Goal: Transaction & Acquisition: Obtain resource

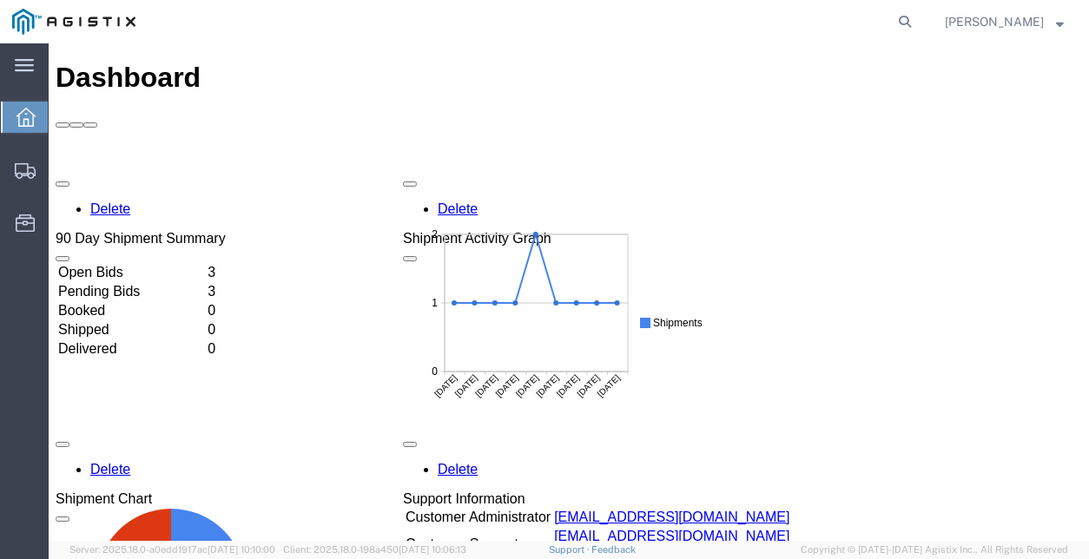
click at [143, 264] on td "Open Bids" at bounding box center [131, 272] width 148 height 17
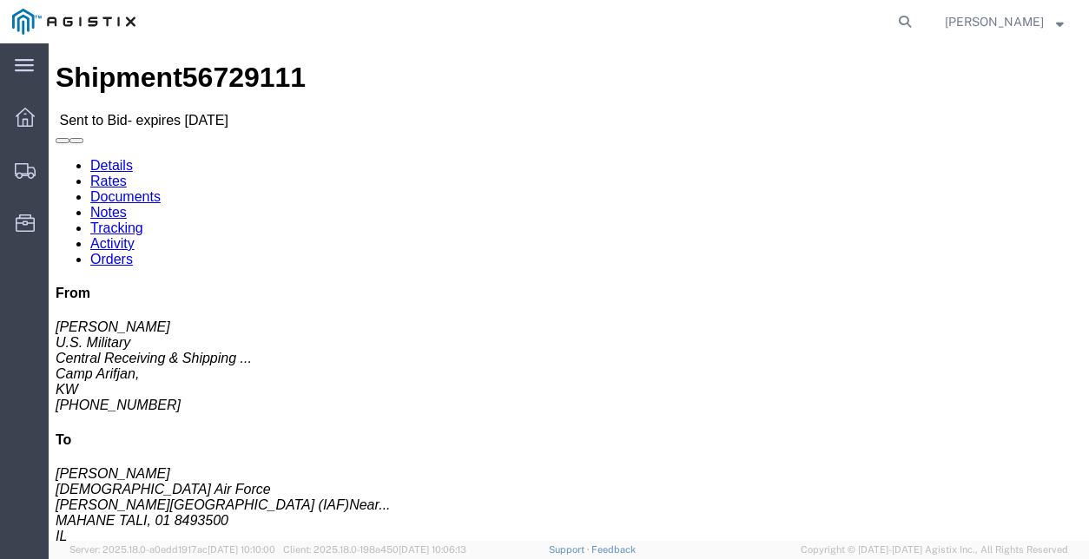
click link "Documents"
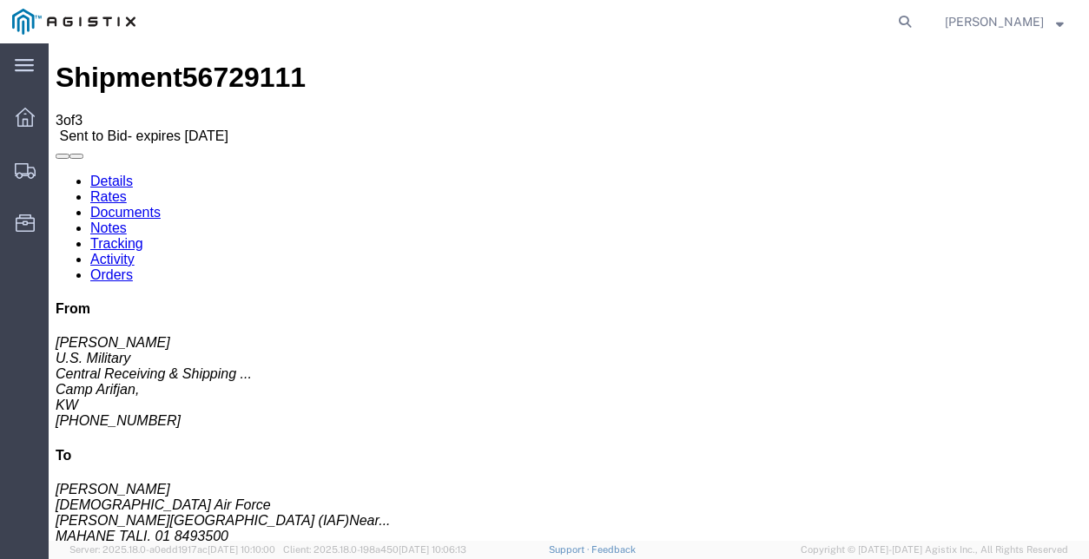
checkbox input "true"
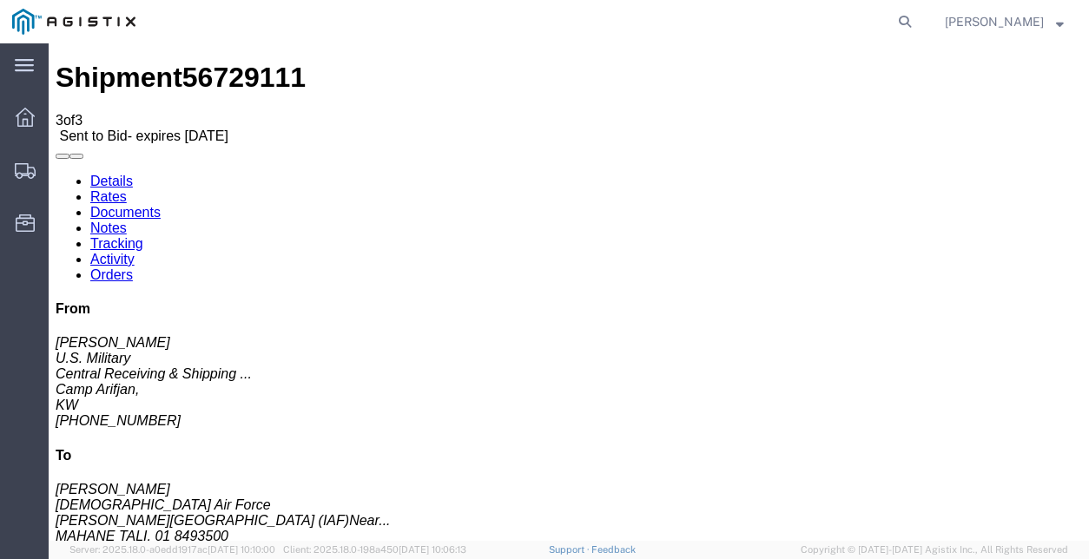
checkbox input "true"
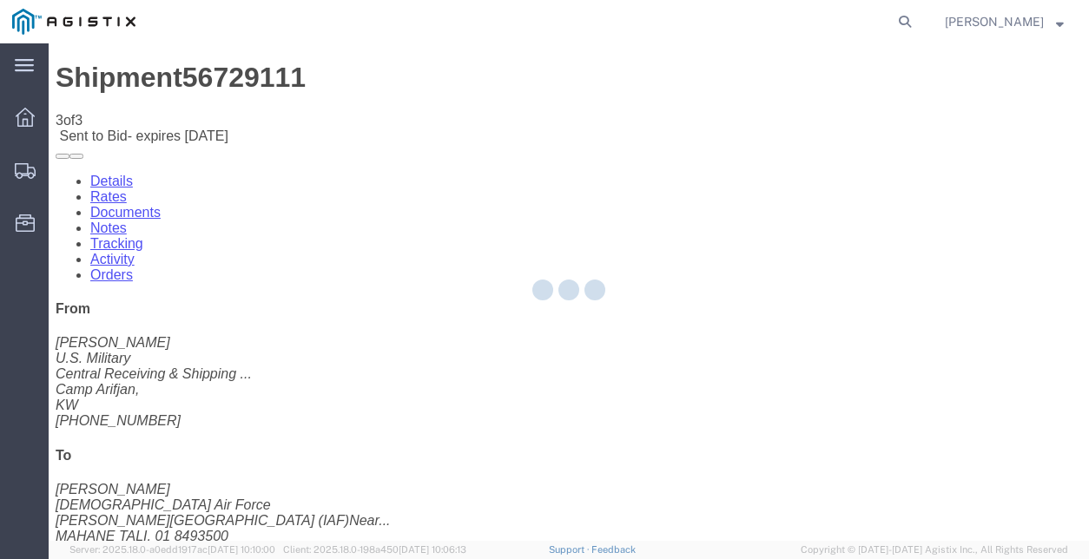
checkbox input "true"
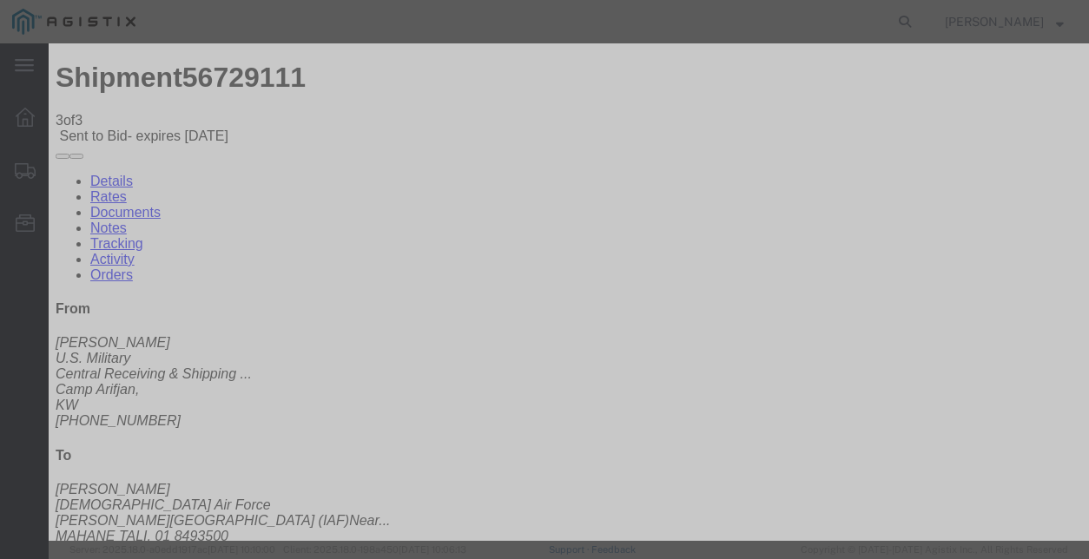
type input "[EMAIL_ADDRESS][DOMAIN_NAME]"
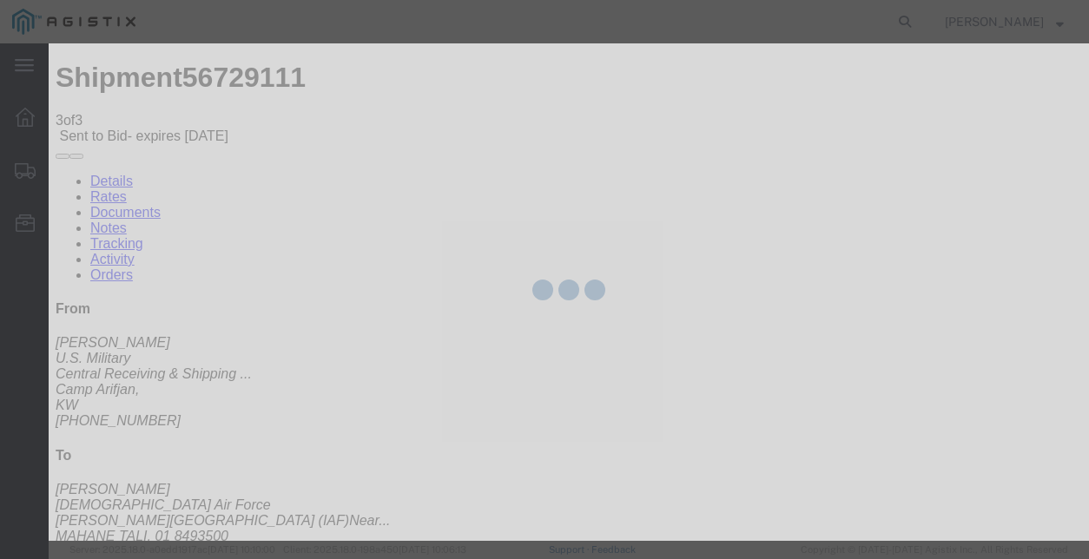
checkbox input "false"
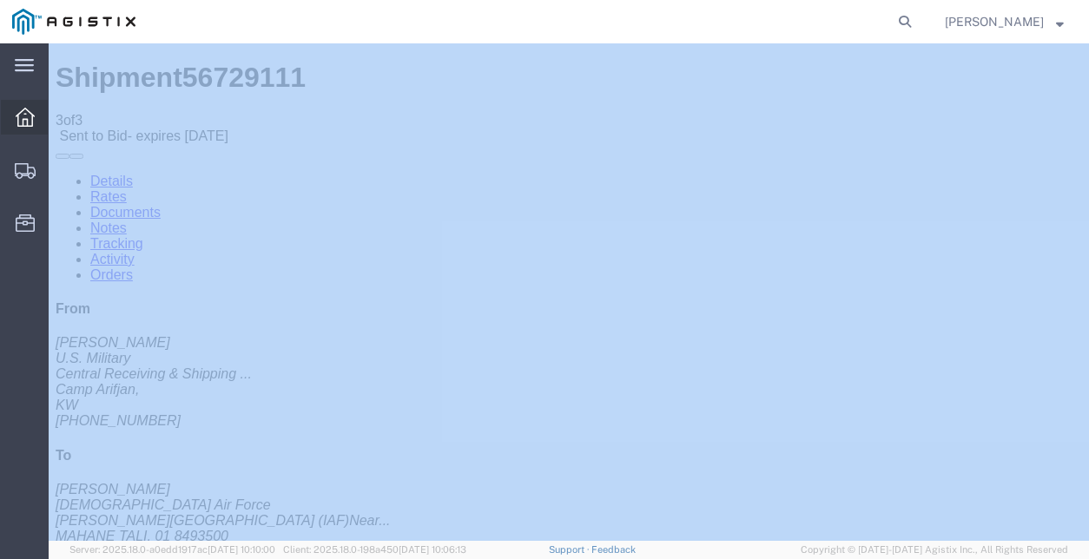
click at [36, 121] on div at bounding box center [25, 117] width 49 height 35
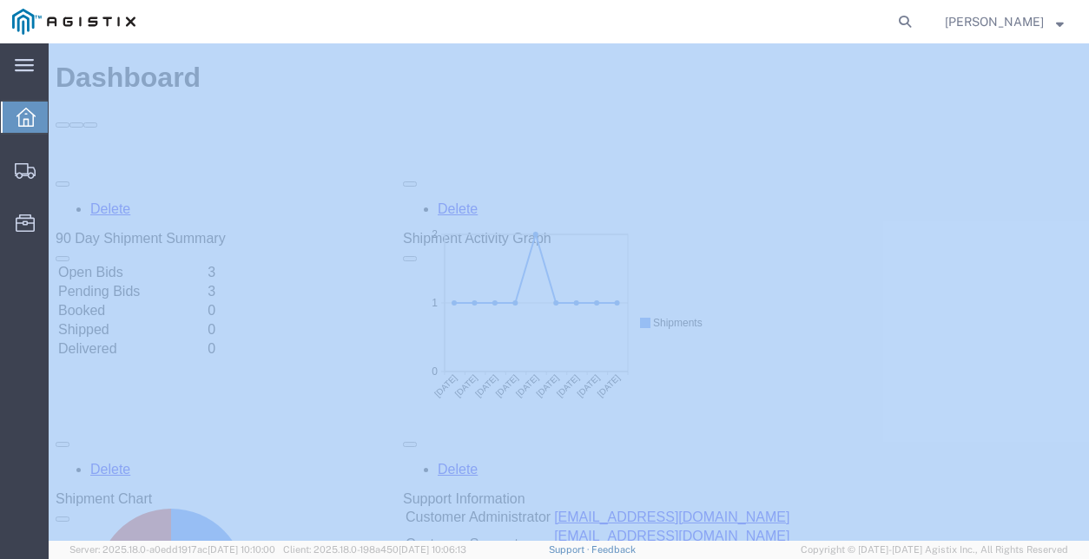
click at [114, 264] on td "Open Bids" at bounding box center [131, 272] width 148 height 17
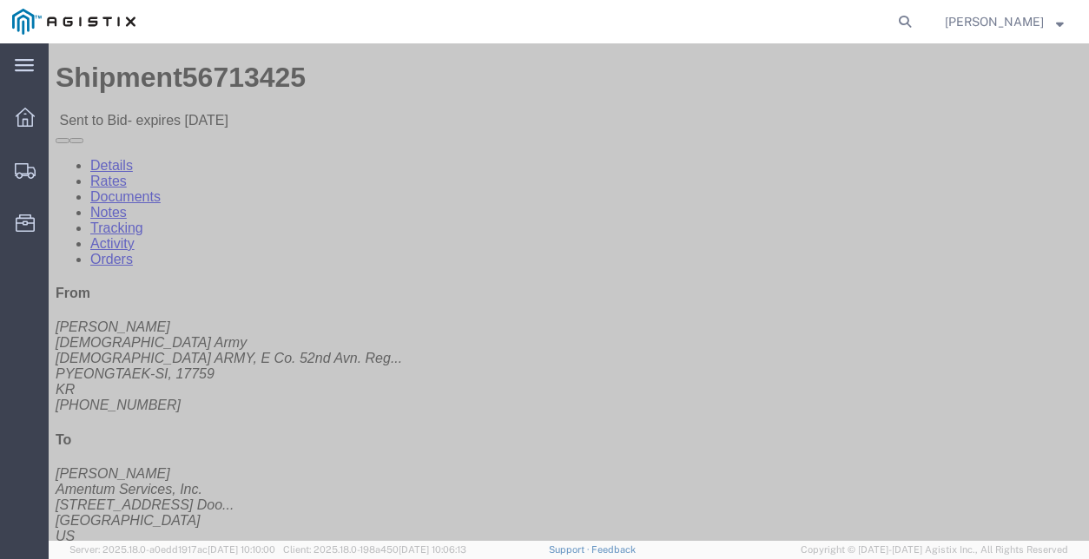
click link "Documents"
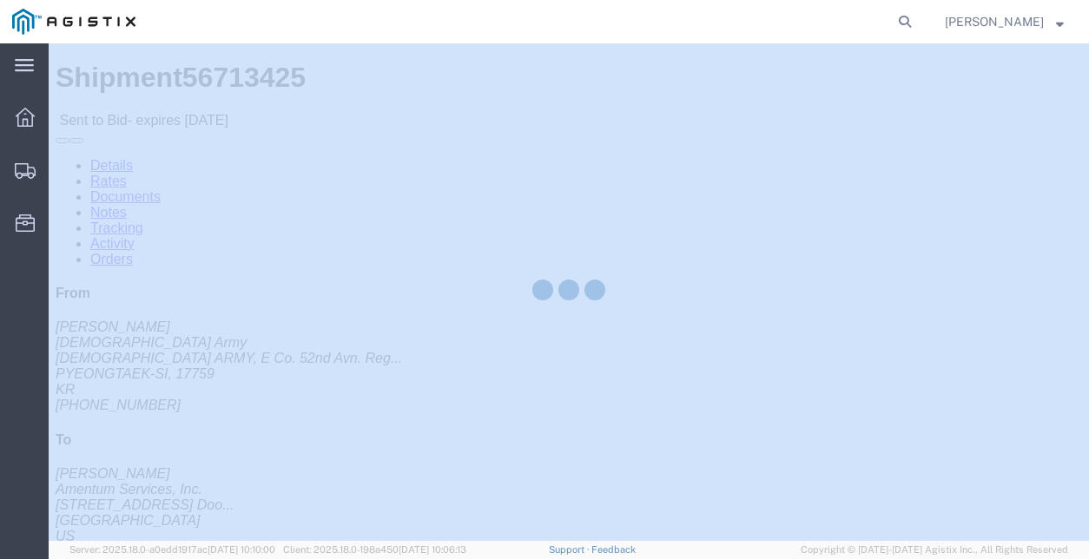
click at [261, 110] on div at bounding box center [569, 292] width 1040 height 498
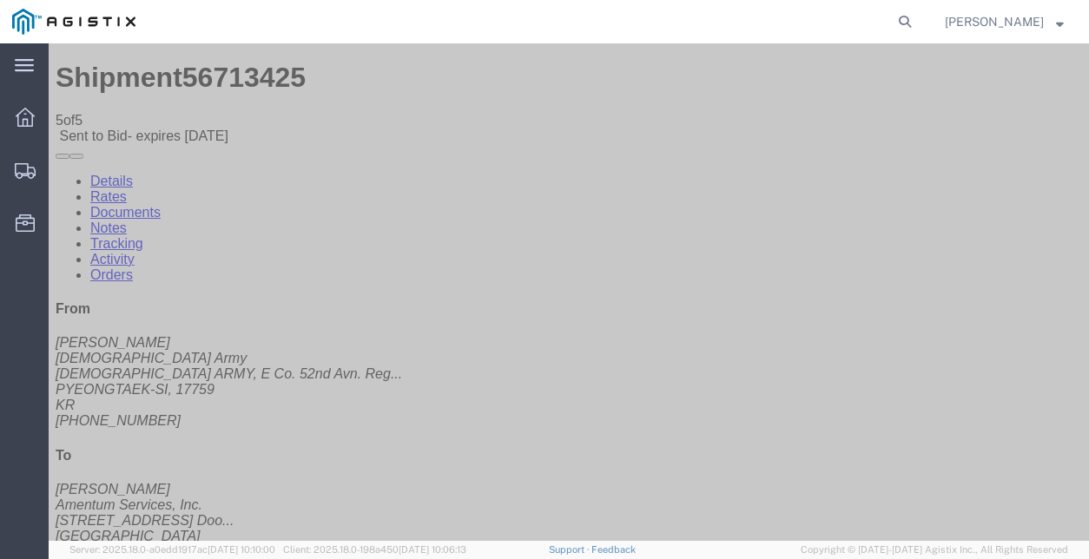
checkbox input "true"
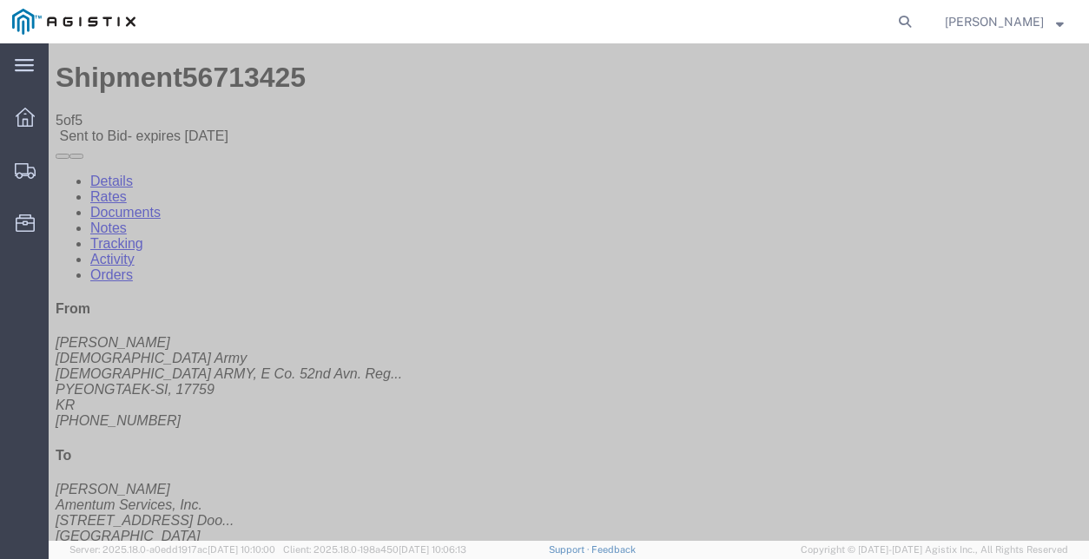
checkbox input "true"
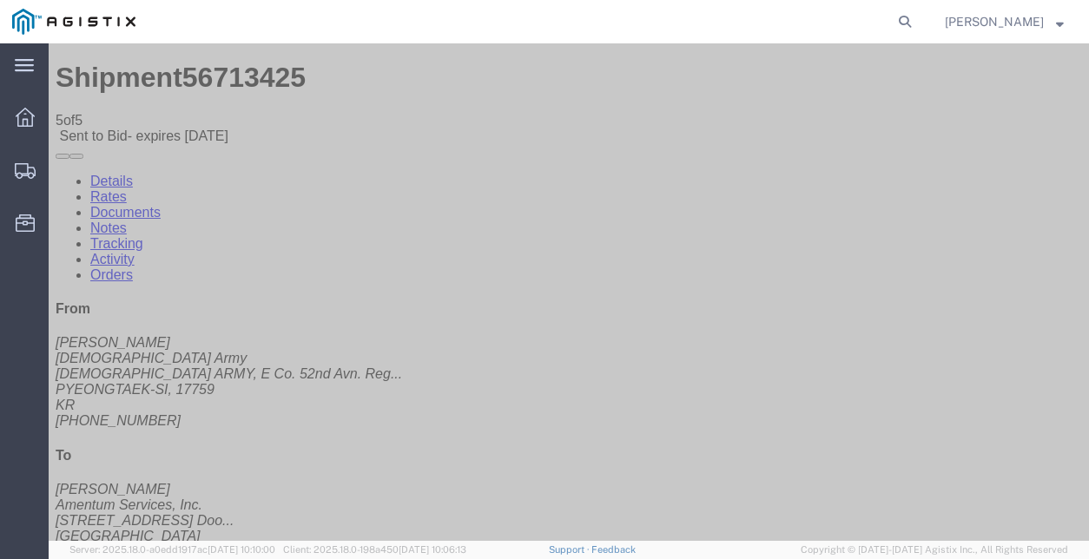
checkbox input "true"
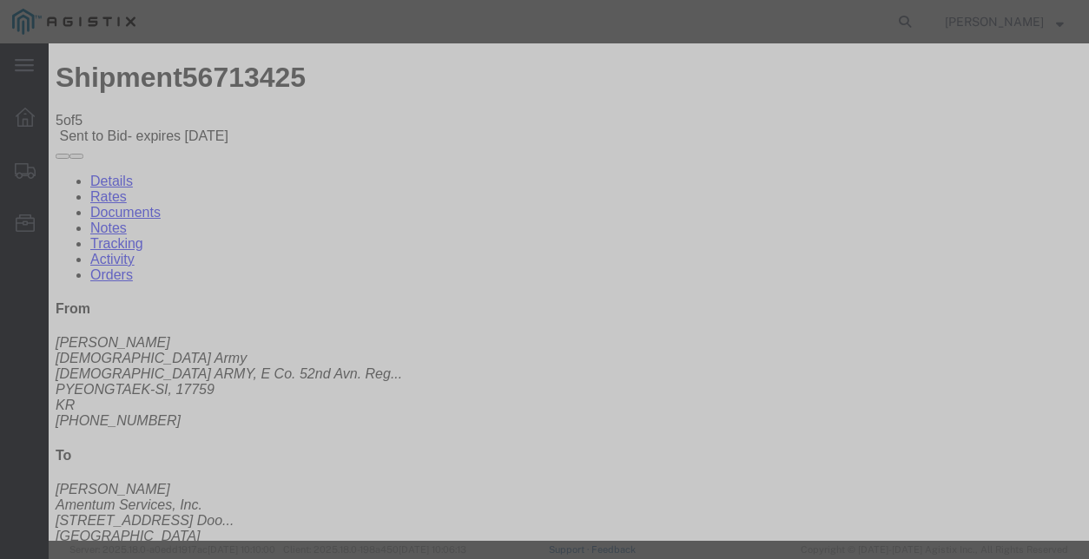
type input "[EMAIL_ADDRESS][DOMAIN_NAME]"
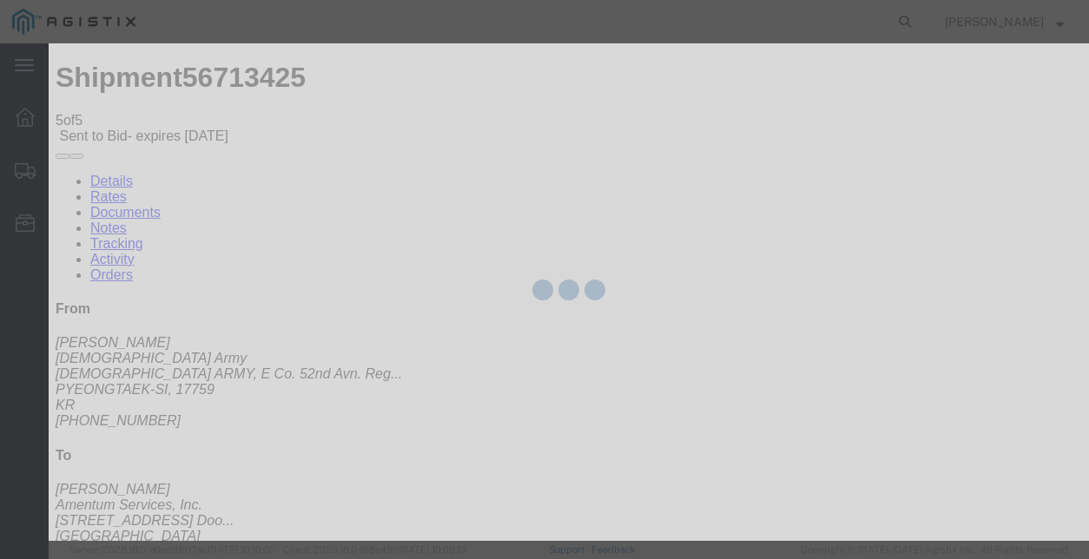
checkbox input "false"
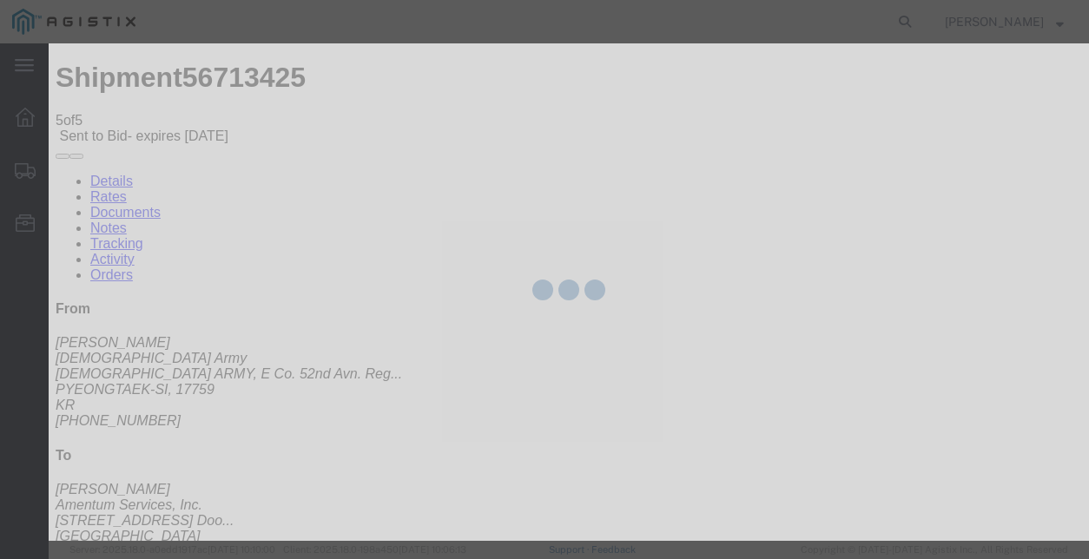
checkbox input "false"
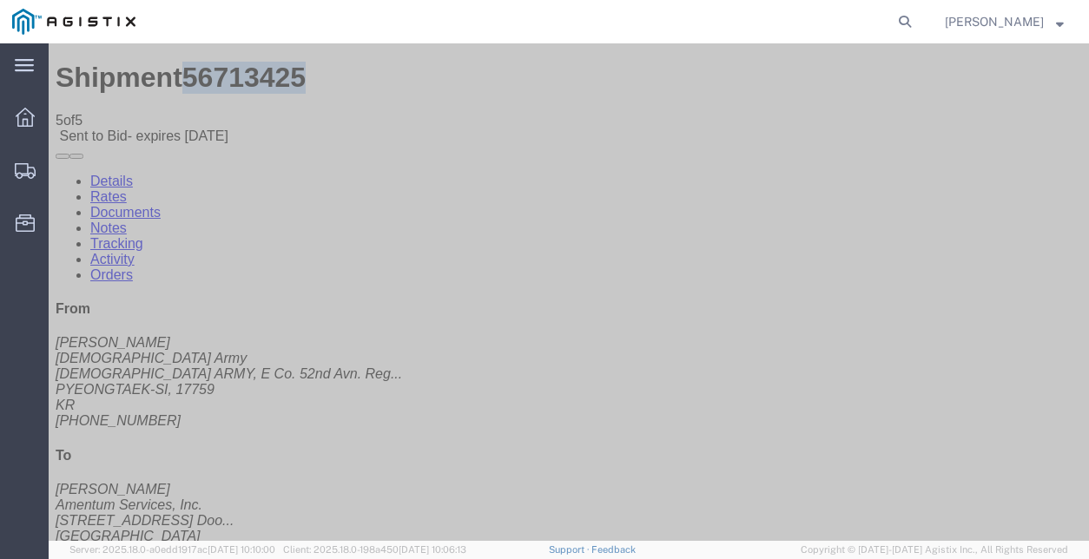
drag, startPoint x: 262, startPoint y: 63, endPoint x: 166, endPoint y: 69, distance: 96.6
click at [166, 69] on div "Shipment 56713425 5 of 5 Sent to Bid - expires [DATE]" at bounding box center [569, 103] width 1026 height 82
copy span "56713425"
click at [95, 174] on link "Details" at bounding box center [111, 181] width 43 height 15
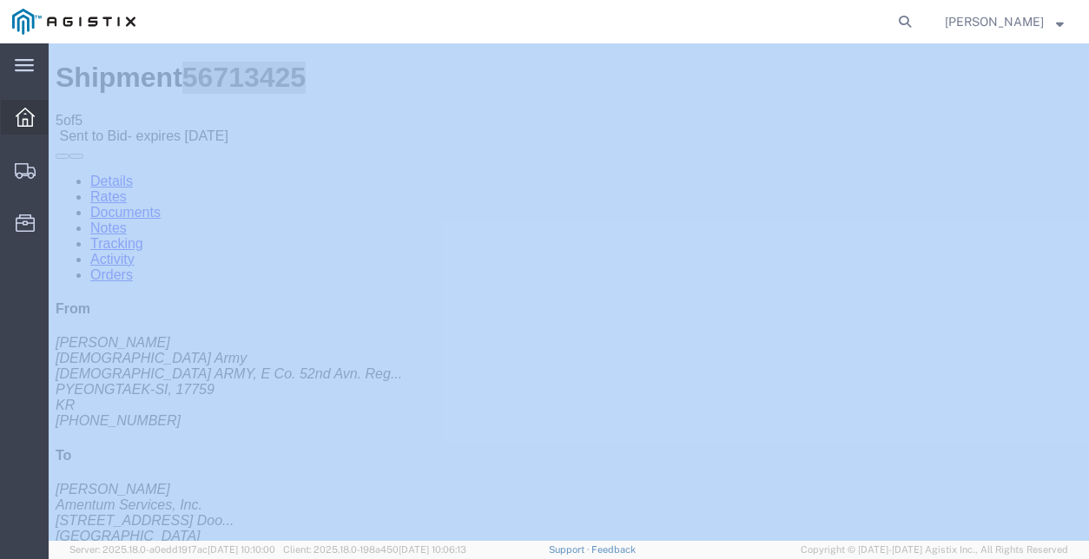
click at [22, 115] on icon at bounding box center [25, 117] width 19 height 19
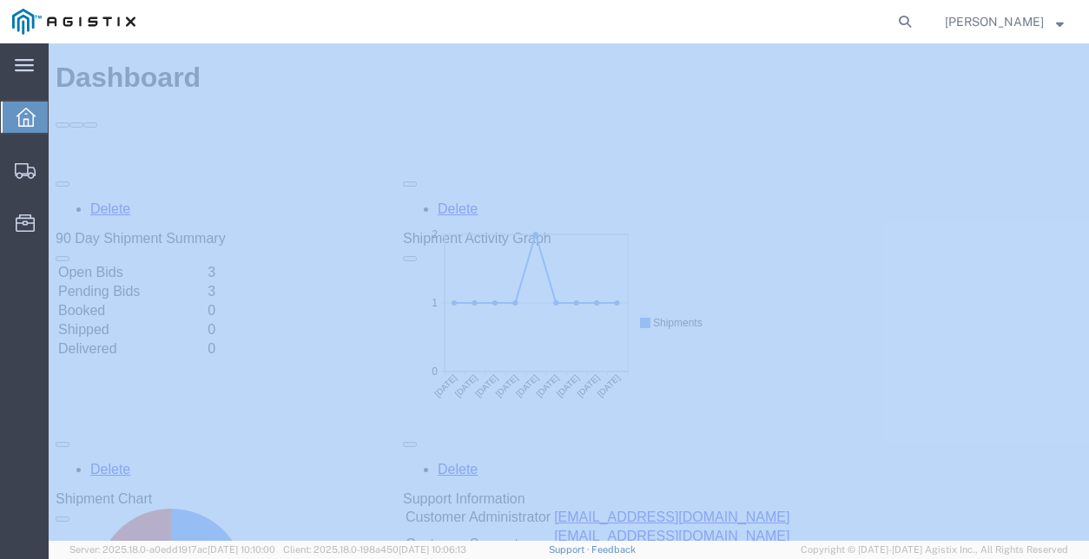
click at [168, 264] on td "Open Bids" at bounding box center [131, 272] width 148 height 17
